Goal: Use online tool/utility

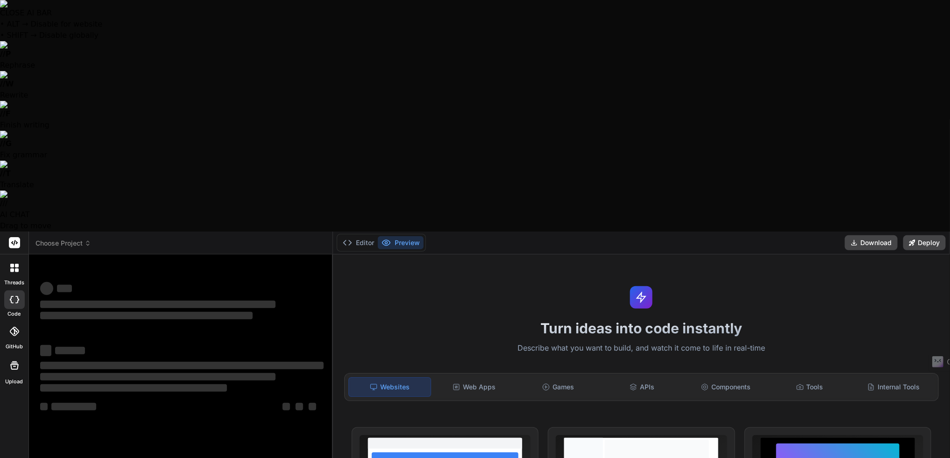
type textarea "x"
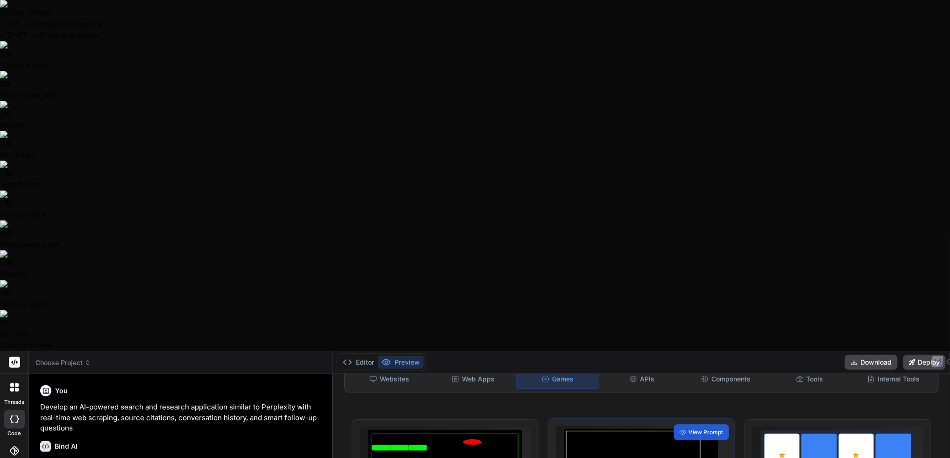
scroll to position [93, 0]
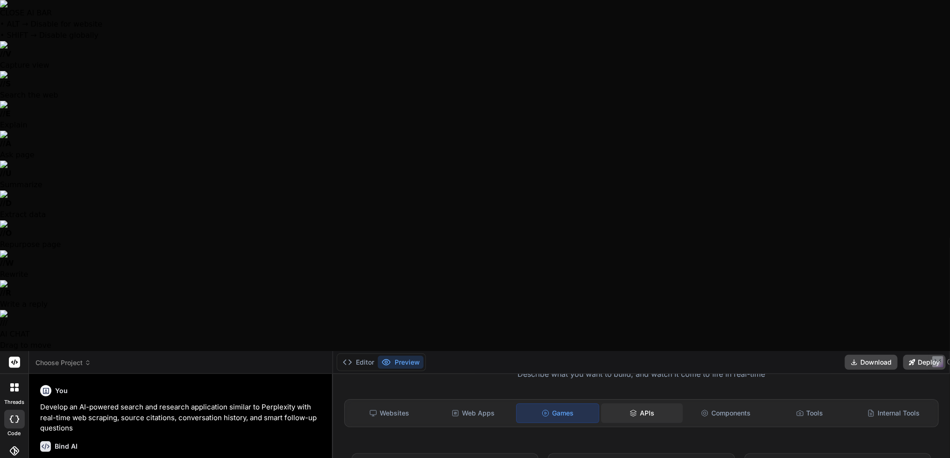
click at [629, 403] on div "APIs" at bounding box center [642, 413] width 82 height 20
click at [703, 412] on circle at bounding box center [704, 413] width 2 height 2
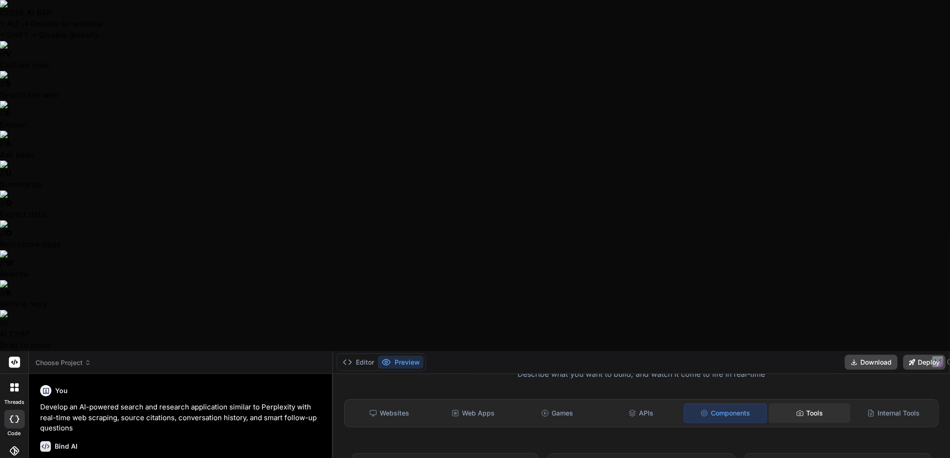
click at [785, 403] on div "Tools" at bounding box center [810, 413] width 82 height 20
click at [873, 403] on div "Internal Tools" at bounding box center [893, 413] width 82 height 20
click at [615, 403] on div "APIs" at bounding box center [641, 413] width 82 height 20
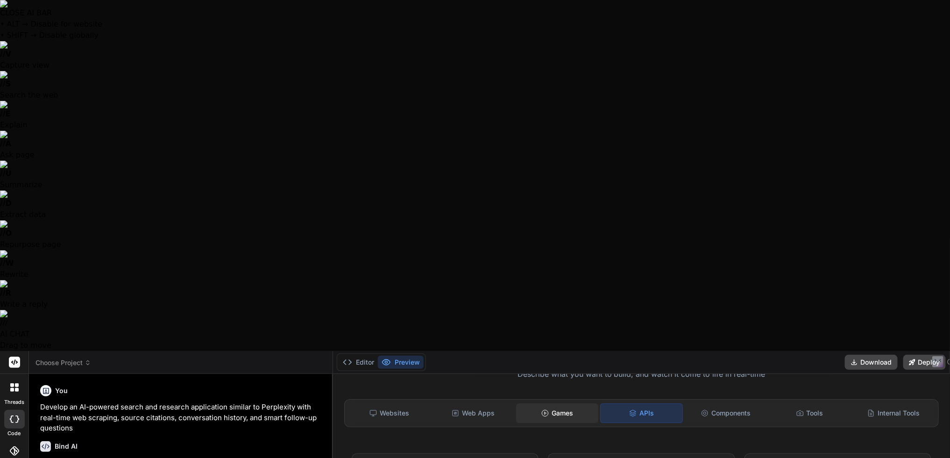
click at [573, 403] on div "Games" at bounding box center [557, 413] width 82 height 20
click at [691, 458] on span "View Prompt" at bounding box center [706, 466] width 35 height 8
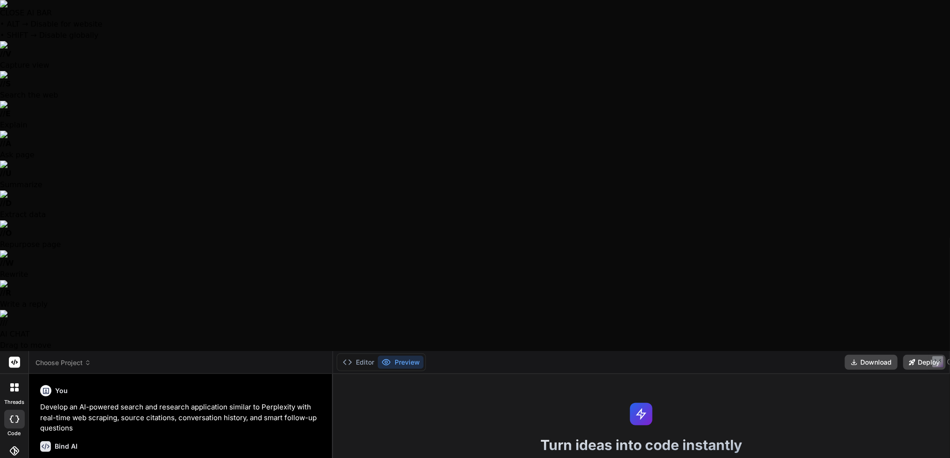
scroll to position [0, 0]
click at [9, 378] on div at bounding box center [15, 388] width 20 height 20
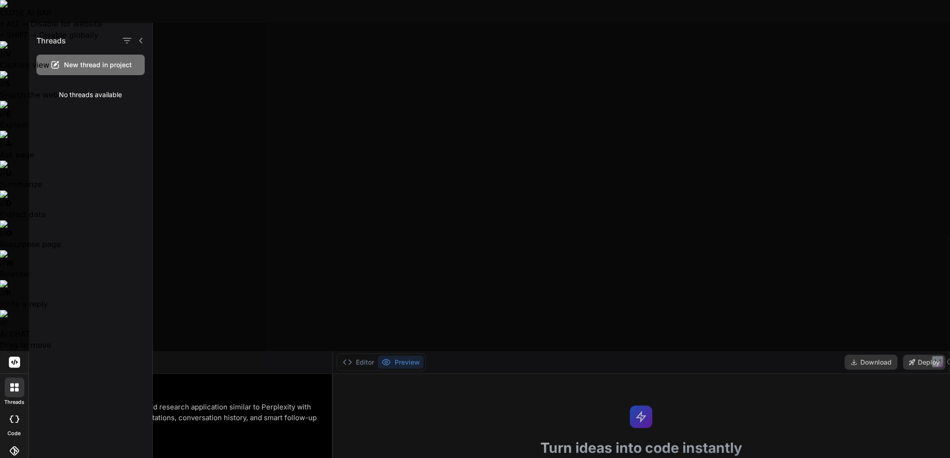
click at [14, 378] on div at bounding box center [15, 388] width 20 height 20
click at [450, 68] on div at bounding box center [551, 240] width 797 height 435
